Goal: Check status: Check status

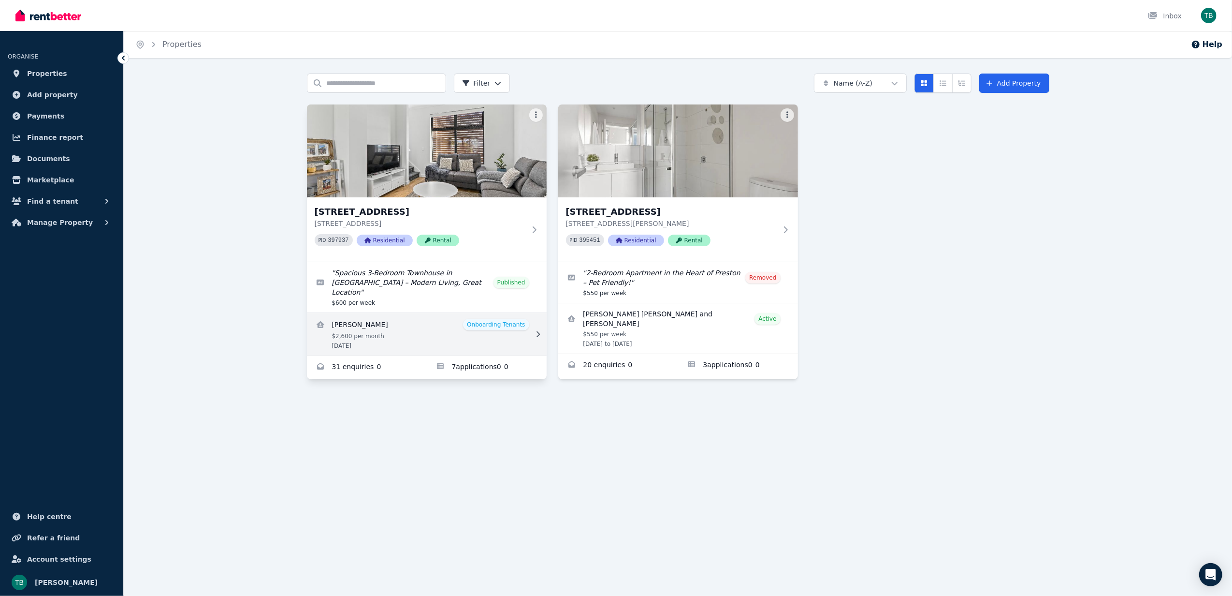
click at [507, 320] on link "View details for Lachlan Viant" at bounding box center [427, 334] width 240 height 43
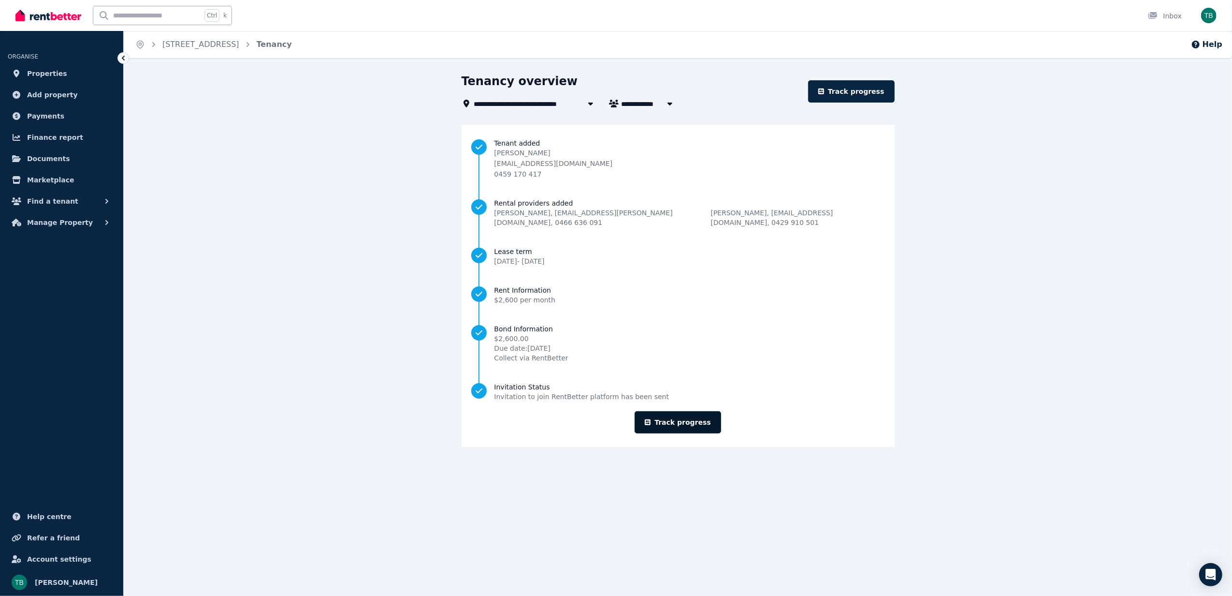
click at [668, 411] on link "Track progress" at bounding box center [678, 422] width 87 height 22
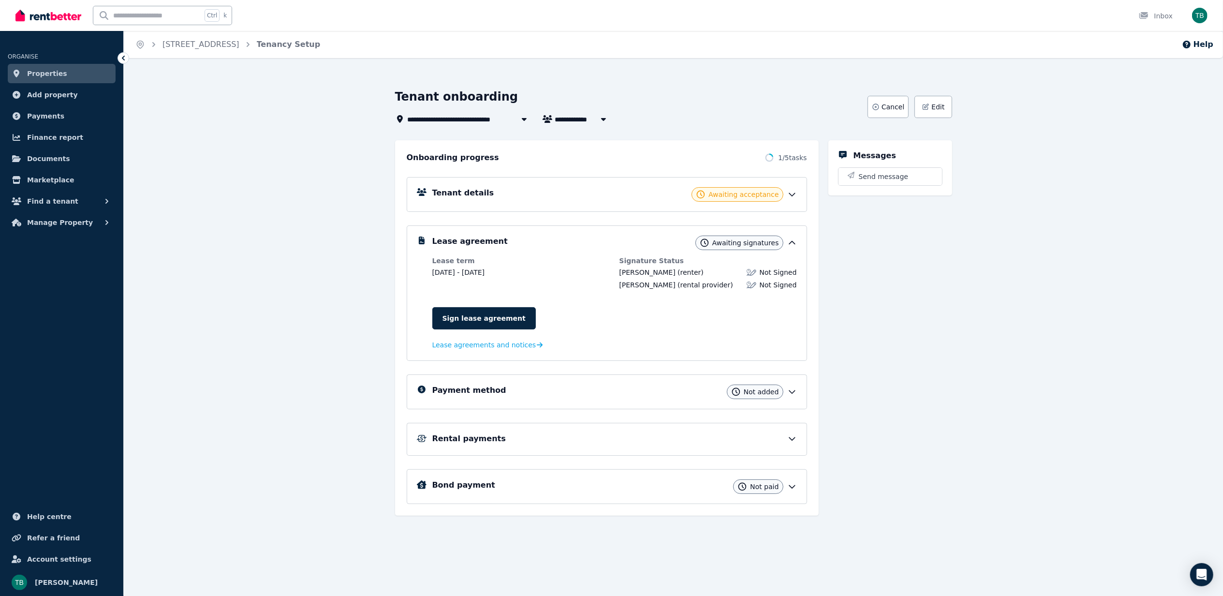
click at [795, 195] on icon at bounding box center [792, 195] width 10 height 10
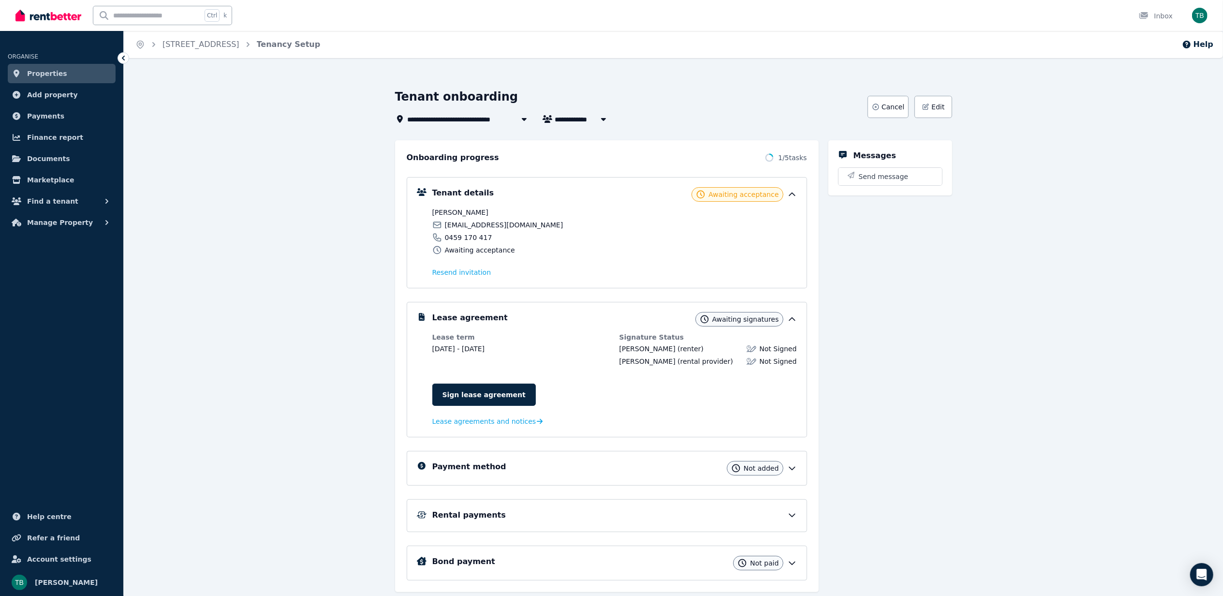
click at [795, 195] on icon at bounding box center [792, 195] width 10 height 10
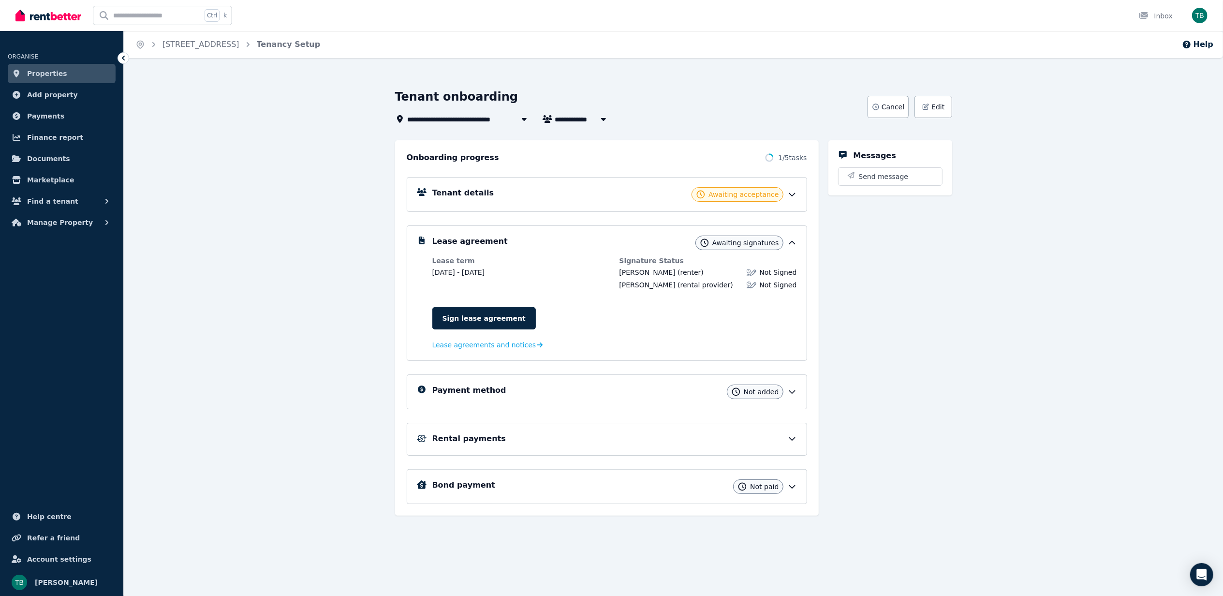
click at [542, 444] on div "Rental payments" at bounding box center [614, 439] width 365 height 12
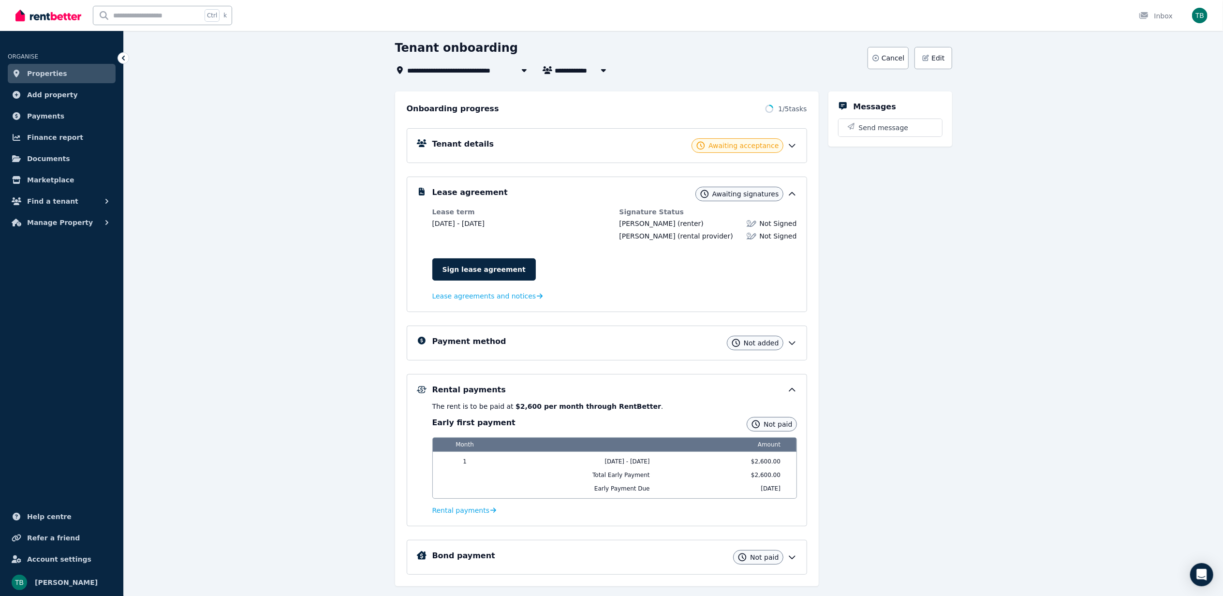
scroll to position [76, 0]
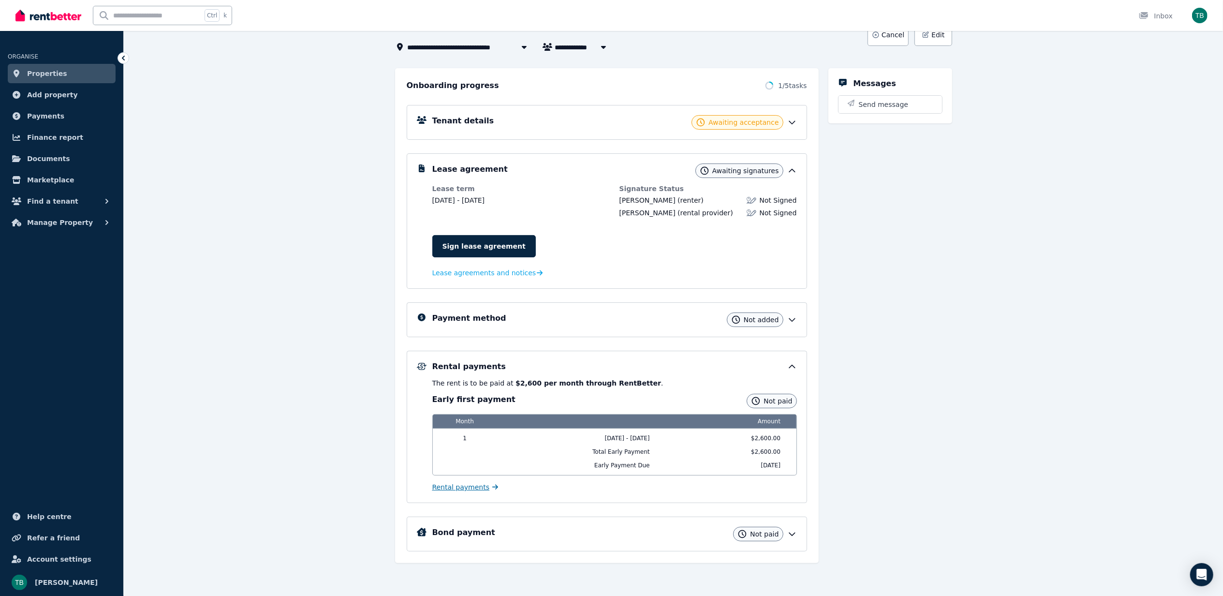
click at [468, 487] on span "Rental payments" at bounding box center [461, 487] width 58 height 10
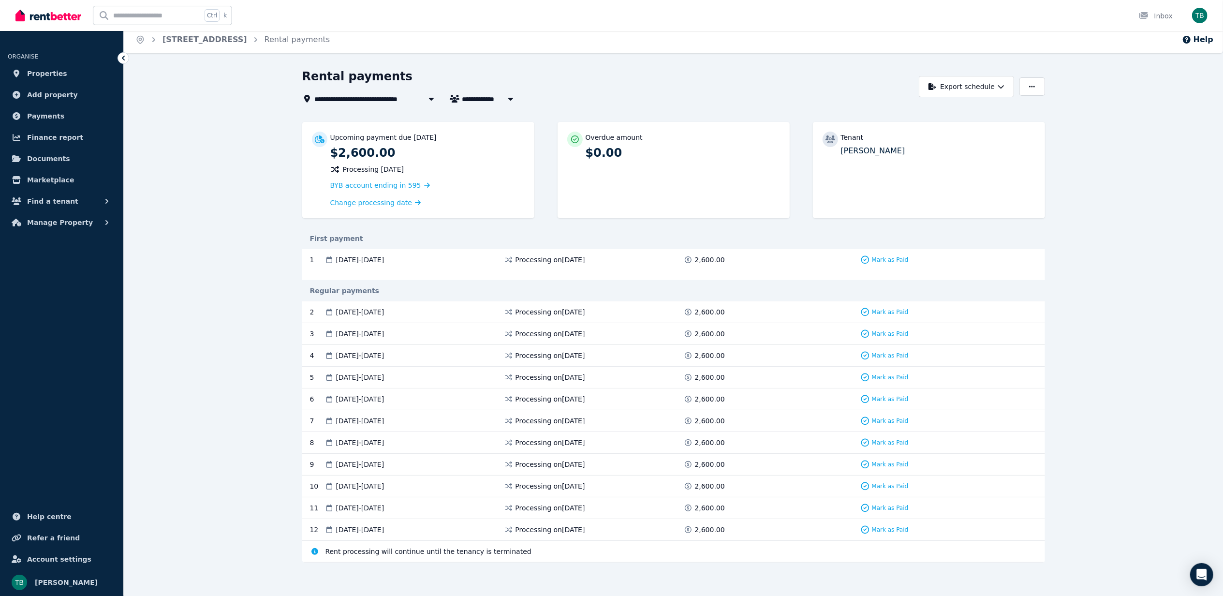
scroll to position [6, 0]
drag, startPoint x: 343, startPoint y: 553, endPoint x: 502, endPoint y: 552, distance: 159.1
click at [448, 552] on span "Rent processing will continue until the tenancy is terminated" at bounding box center [428, 550] width 206 height 10
click at [495, 552] on span "Rent processing will continue until the tenancy is terminated" at bounding box center [428, 550] width 206 height 10
click at [540, 550] on div "Rent processing will continue until the tenancy is terminated" at bounding box center [673, 550] width 743 height 22
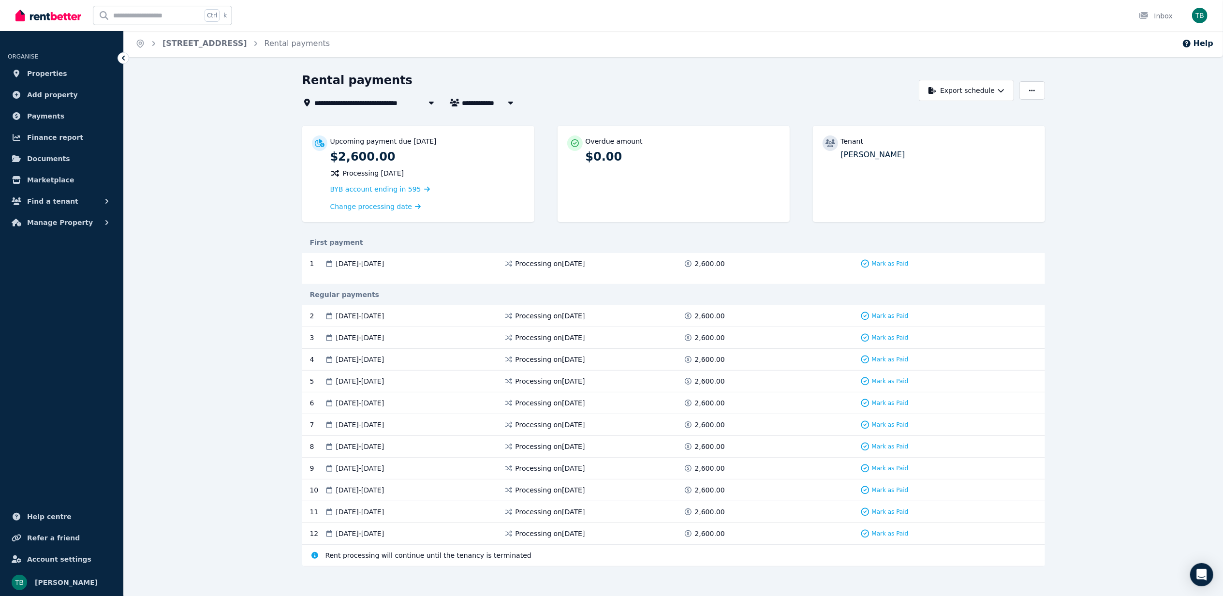
scroll to position [0, 0]
click at [10, 59] on span "ORGANISE" at bounding box center [23, 56] width 30 height 7
click at [12, 11] on div "Open main menu Ctrl k Inbox Open user menu" at bounding box center [611, 15] width 1223 height 31
click at [28, 14] on img at bounding box center [48, 15] width 66 height 15
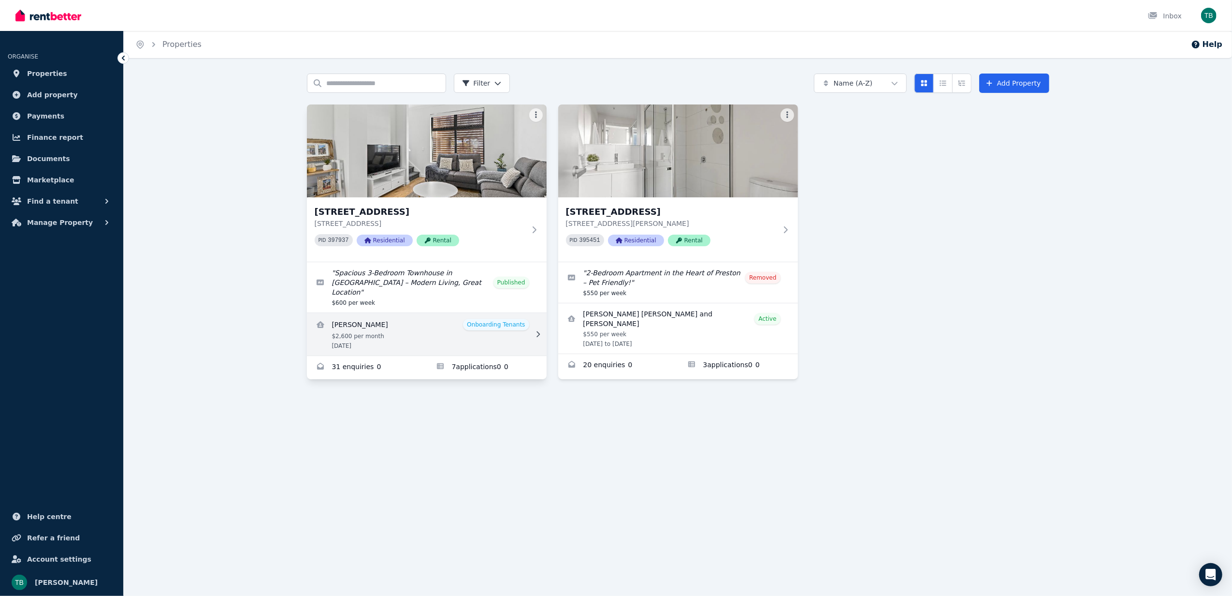
click at [449, 313] on link "View details for Lachlan Viant" at bounding box center [427, 334] width 240 height 43
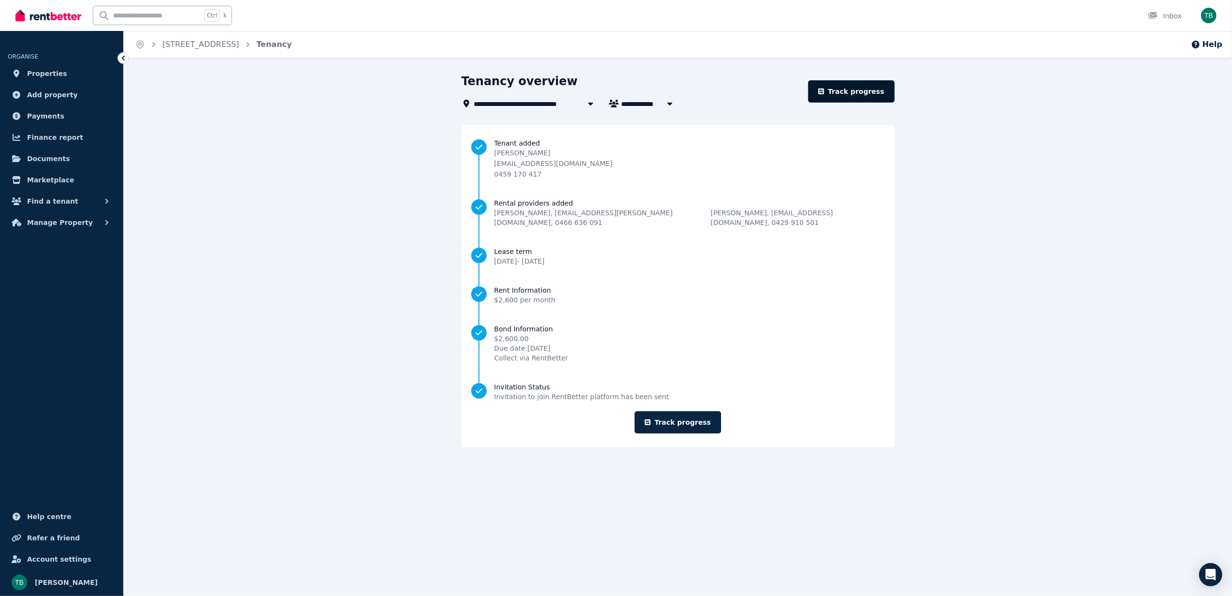
click at [862, 91] on link "Track progress" at bounding box center [851, 91] width 87 height 22
